Goal: Navigation & Orientation: Find specific page/section

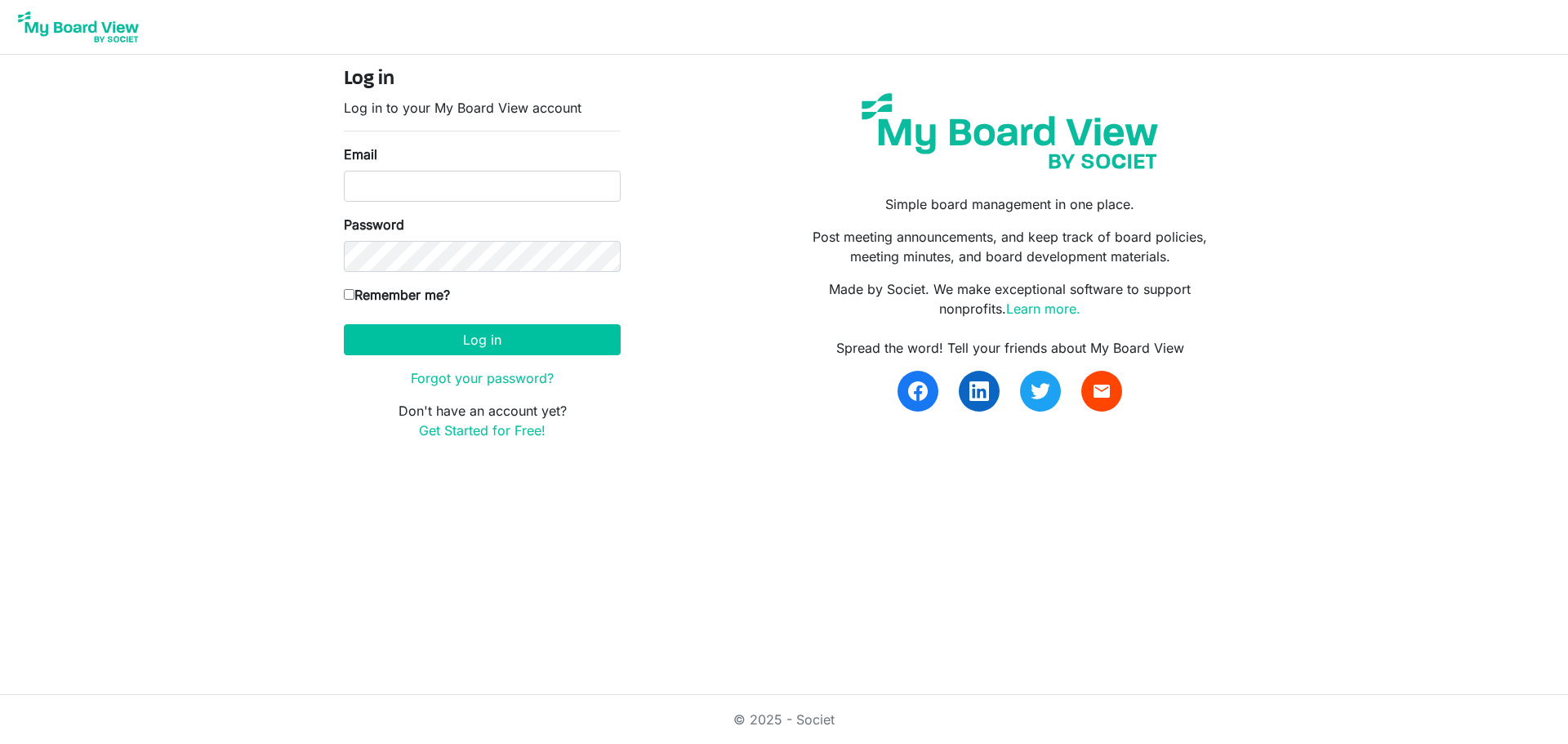
drag, startPoint x: 0, startPoint y: 0, endPoint x: 742, endPoint y: 299, distance: 800.0
click at [742, 299] on div "Log in Log in to your My Board View account Email Password Remember me? America…" at bounding box center [784, 260] width 904 height 385
click at [428, 194] on input "Email" at bounding box center [483, 186] width 277 height 31
type input "director@idahofirewise.org"
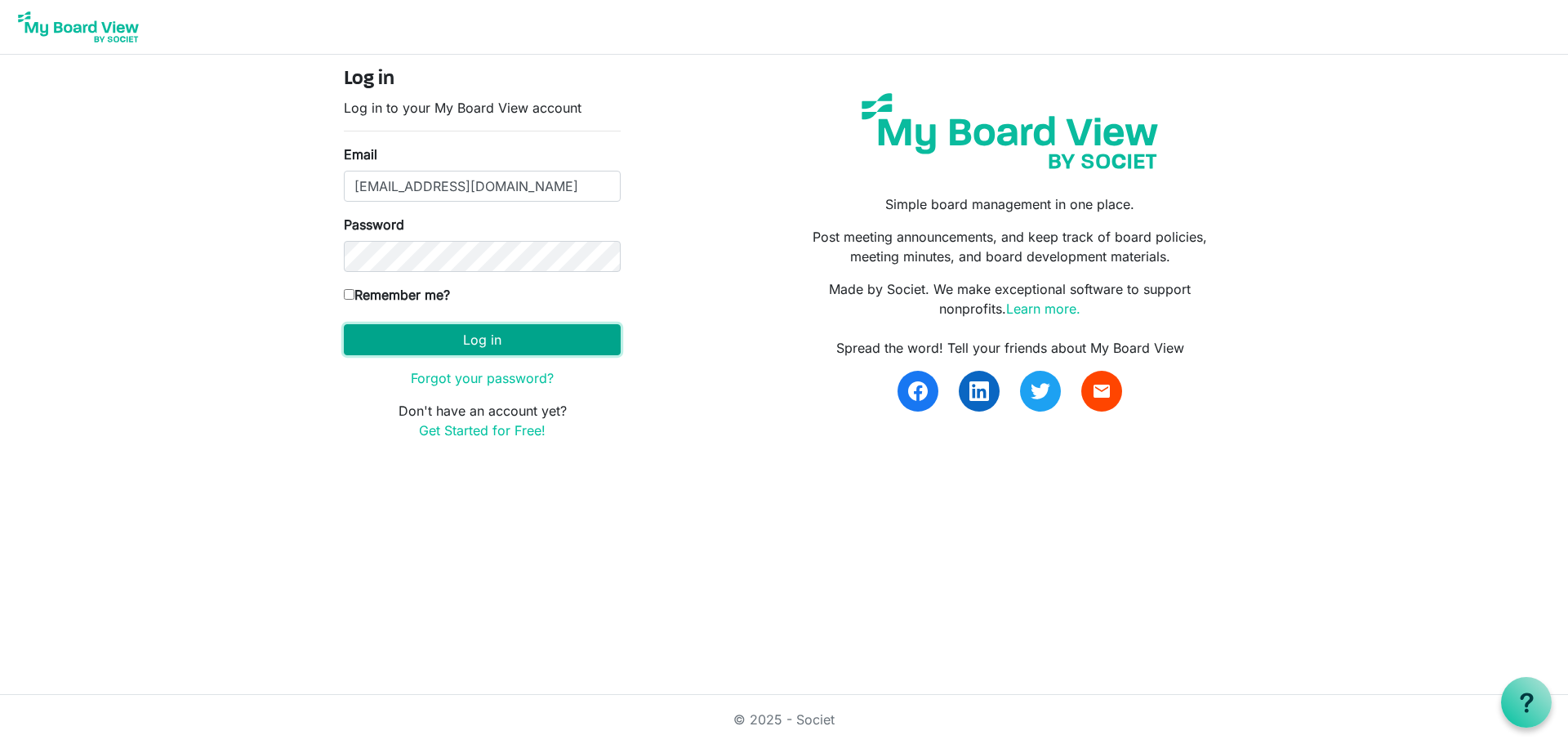
click at [512, 342] on button "Log in" at bounding box center [483, 339] width 277 height 31
click at [350, 292] on input "Remember me?" at bounding box center [349, 294] width 11 height 11
checkbox input "true"
click at [495, 341] on button "Log in" at bounding box center [483, 339] width 277 height 31
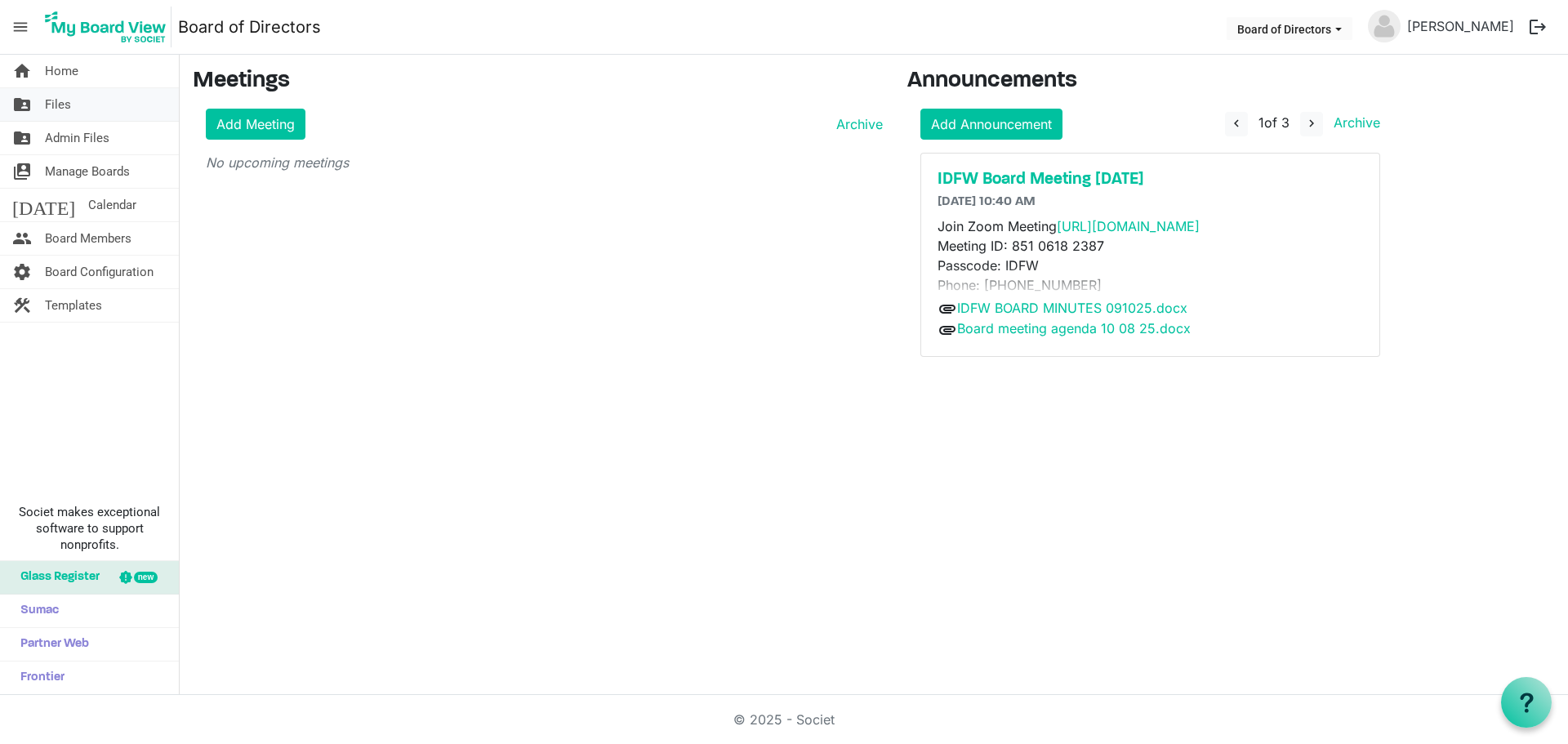
click at [32, 103] on link "folder_shared Files" at bounding box center [89, 104] width 179 height 33
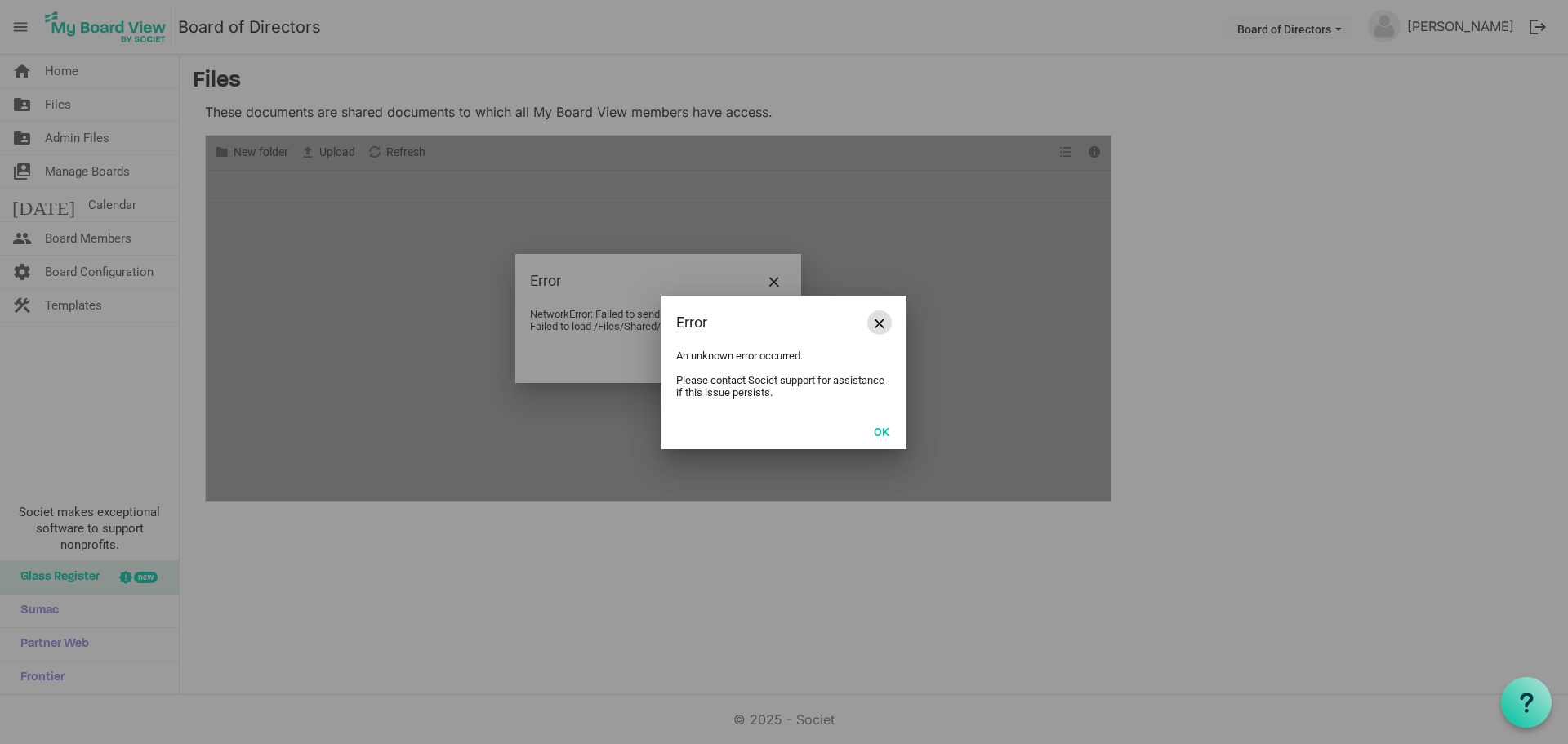
click at [881, 322] on span "Close" at bounding box center [880, 323] width 10 height 10
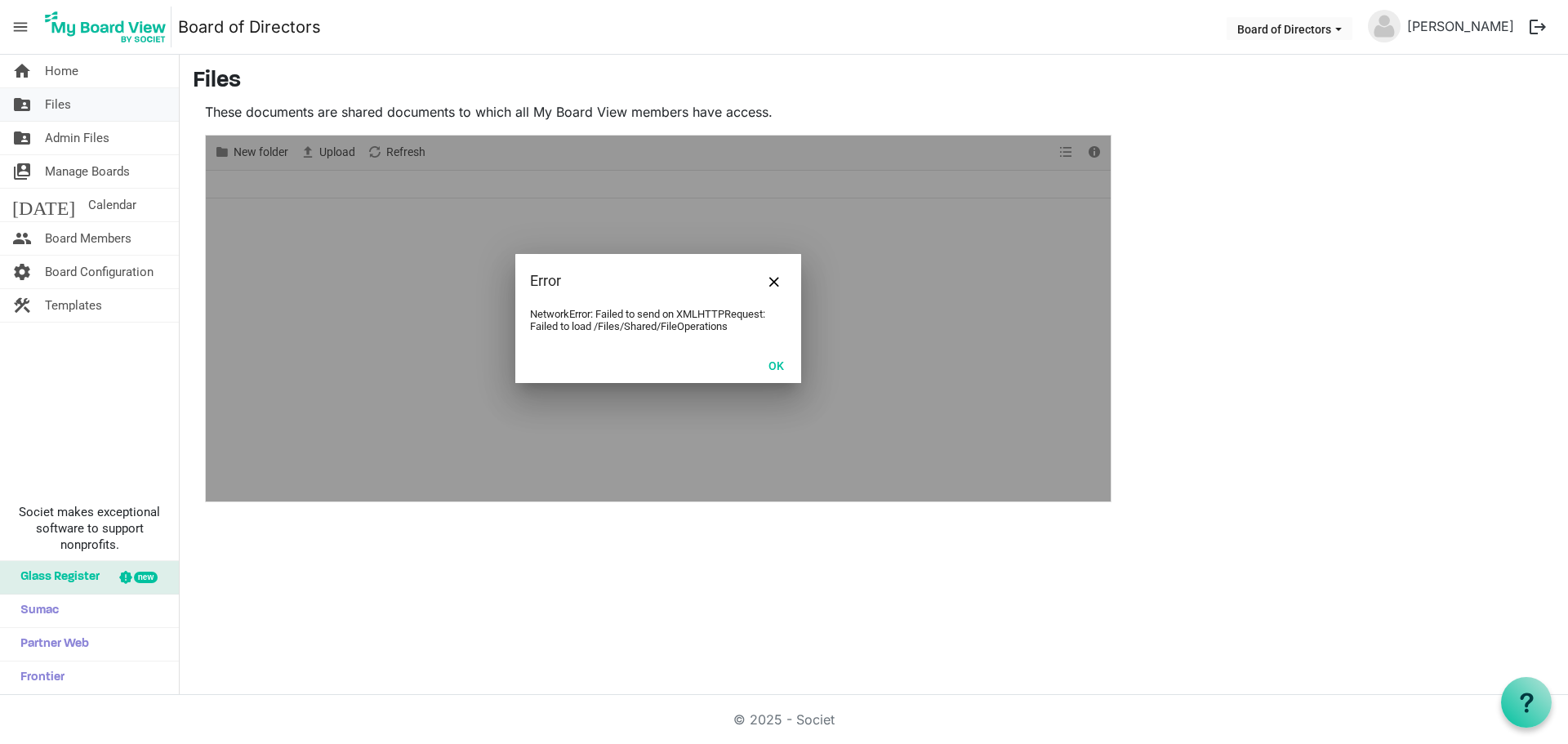
click at [58, 105] on span "Files" at bounding box center [57, 104] width 26 height 33
